Goal: Answer question/provide support: Share knowledge or assist other users

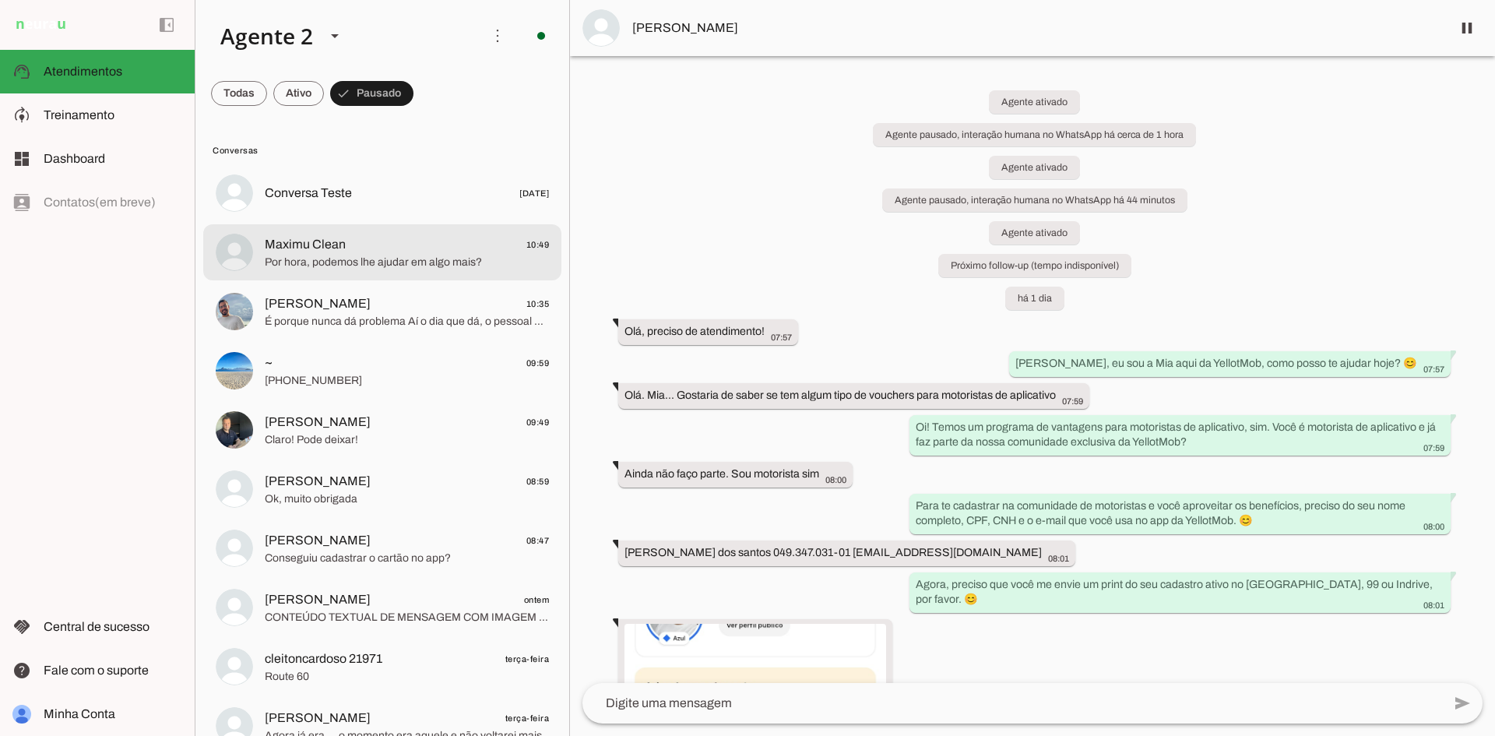
click at [340, 272] on md-item "Maximu Clean 10:49 Por hora, podemos lhe ajudar em algo mais?" at bounding box center [382, 252] width 358 height 56
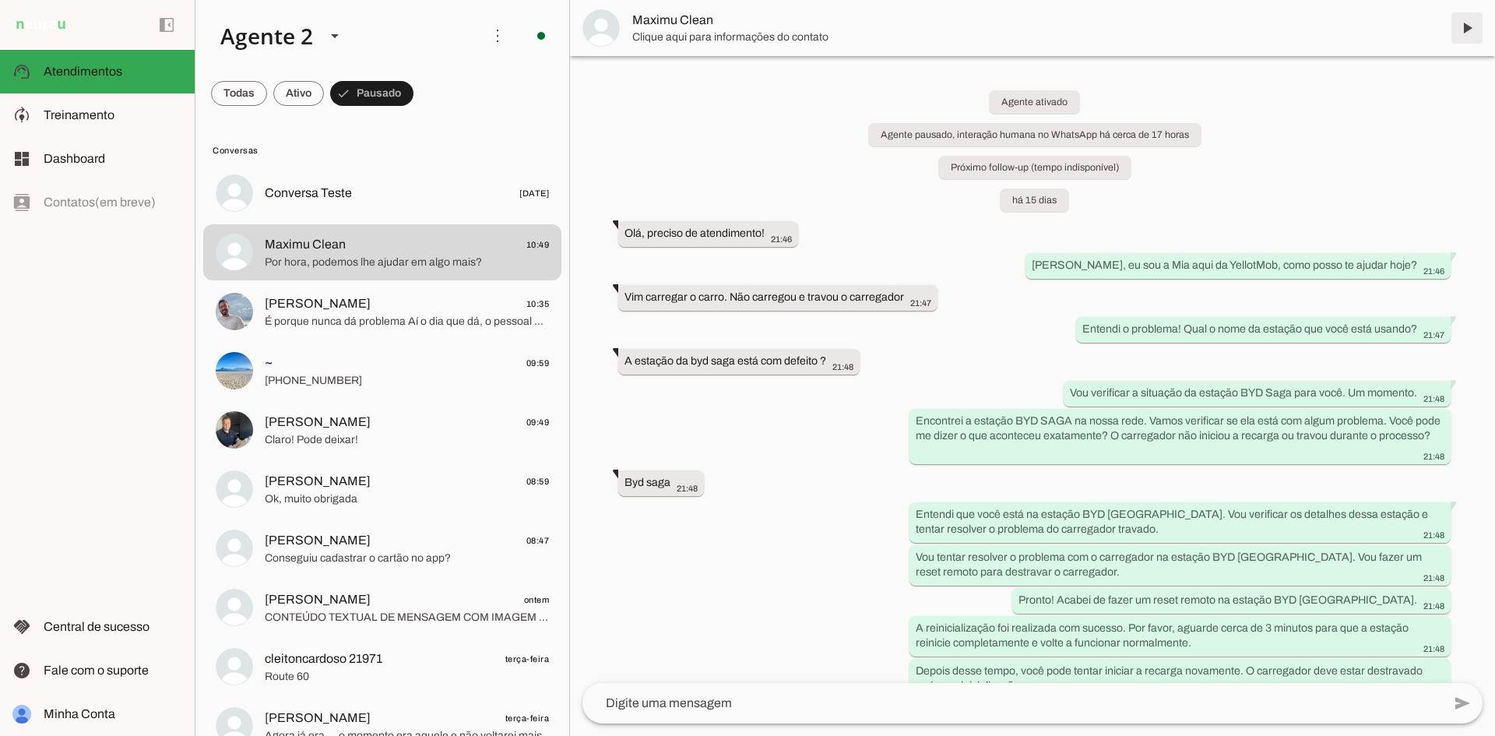
click at [1461, 26] on span at bounding box center [1466, 27] width 37 height 37
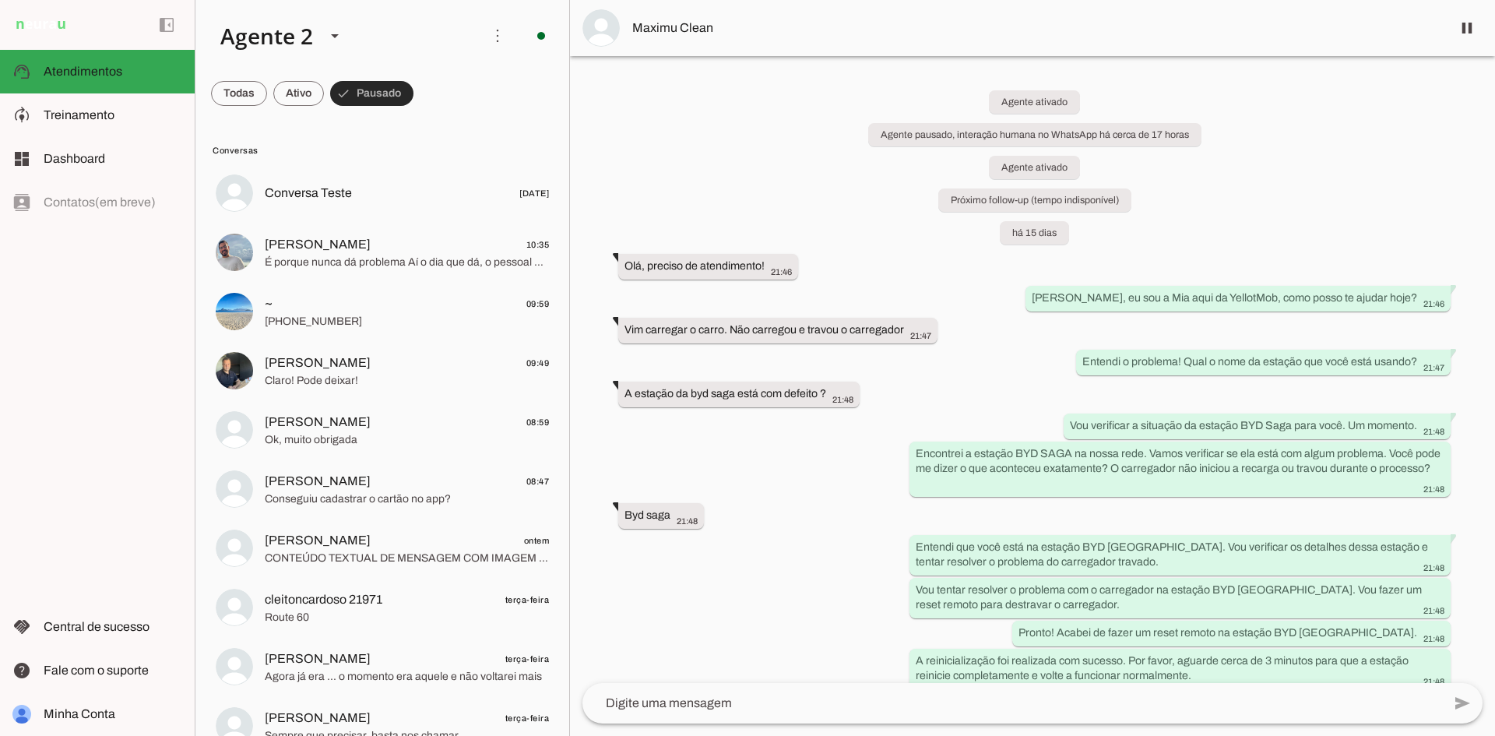
click at [383, 94] on span at bounding box center [371, 93] width 83 height 37
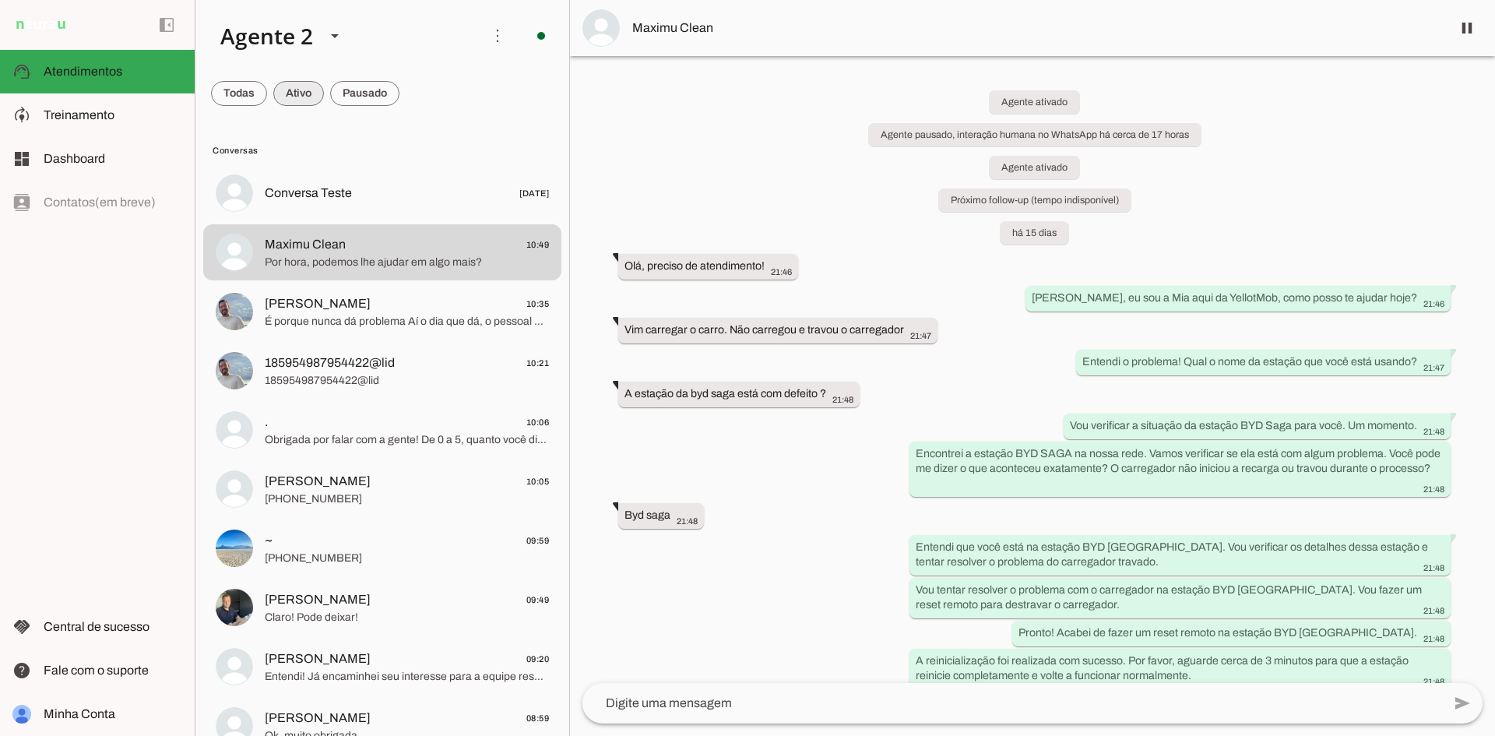
click at [245, 79] on span at bounding box center [239, 93] width 56 height 37
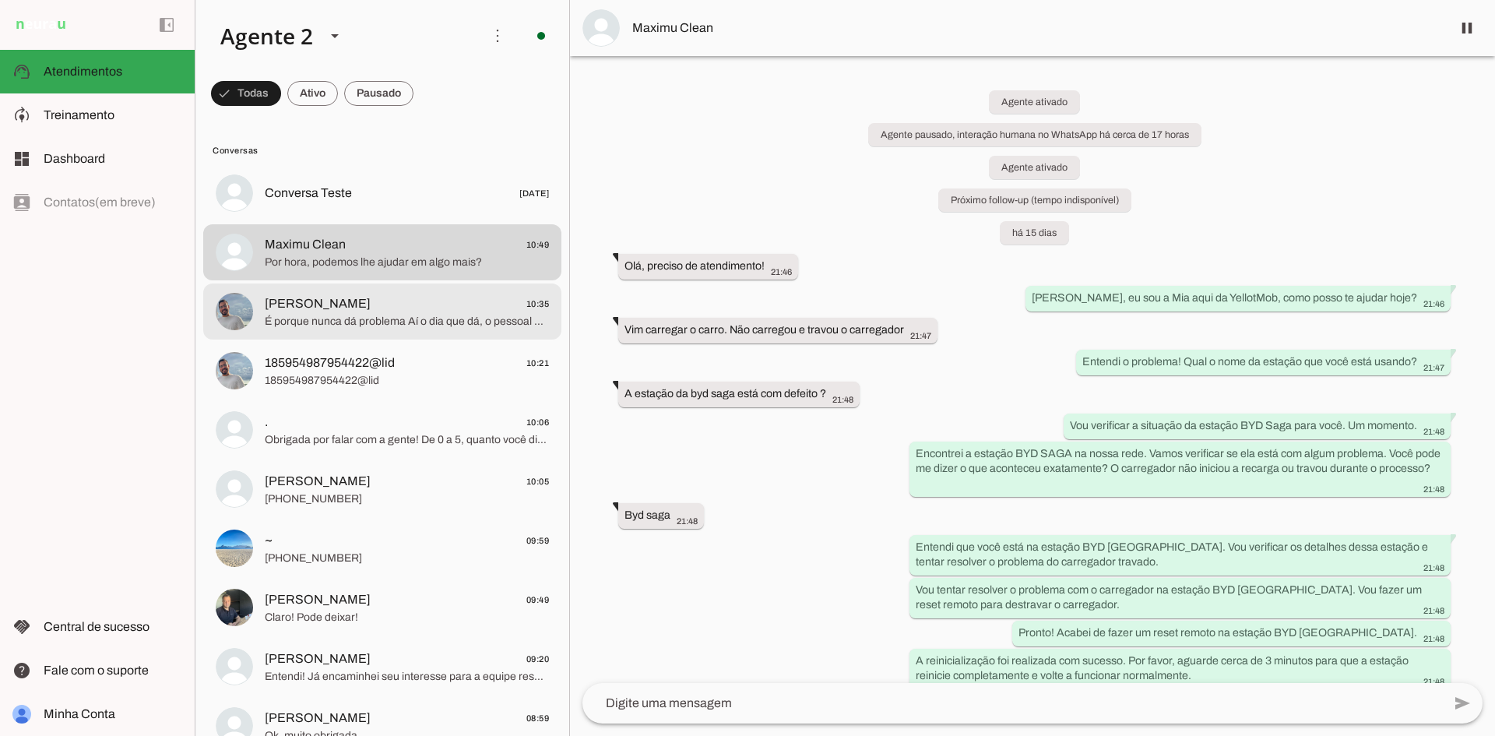
click at [410, 308] on span "[PERSON_NAME] 10:35" at bounding box center [407, 303] width 284 height 19
